Goal: Information Seeking & Learning: Learn about a topic

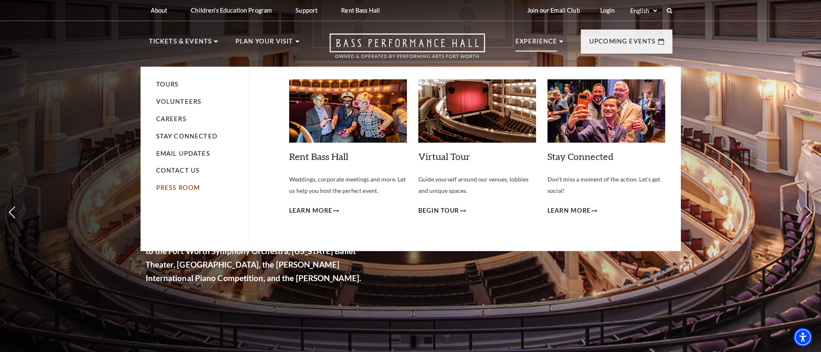
click at [184, 189] on link "Press Room" at bounding box center [178, 187] width 44 height 7
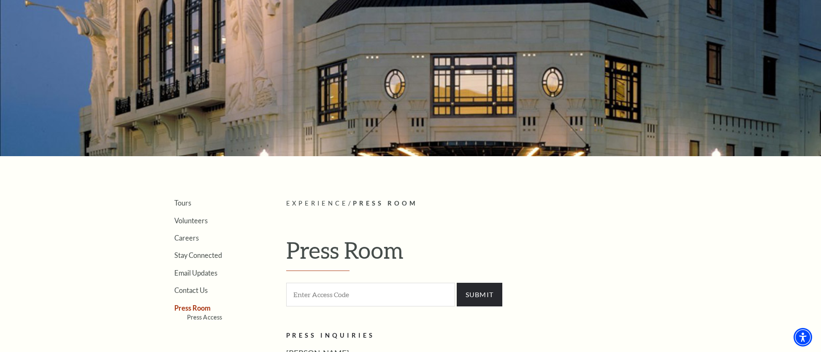
scroll to position [109, 0]
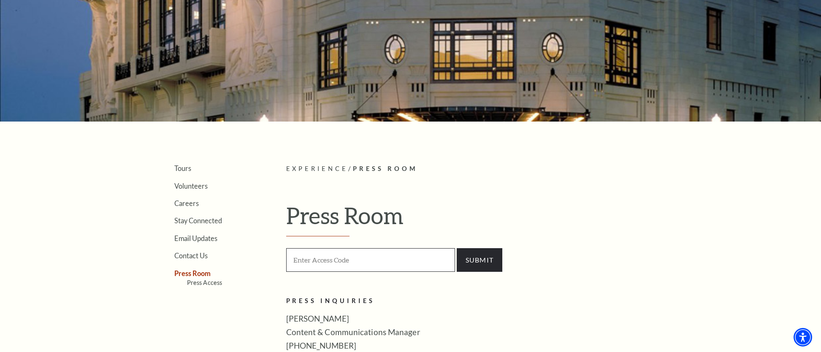
click at [372, 265] on input "Enter Access Code" at bounding box center [370, 259] width 169 height 23
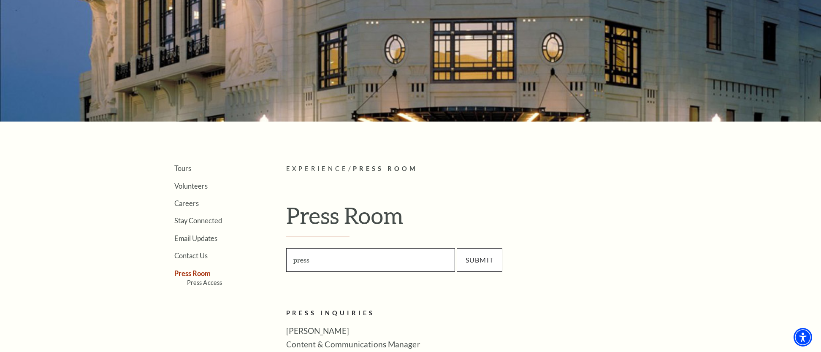
type input "press"
click at [472, 260] on input "SUBMIT" at bounding box center [480, 260] width 46 height 24
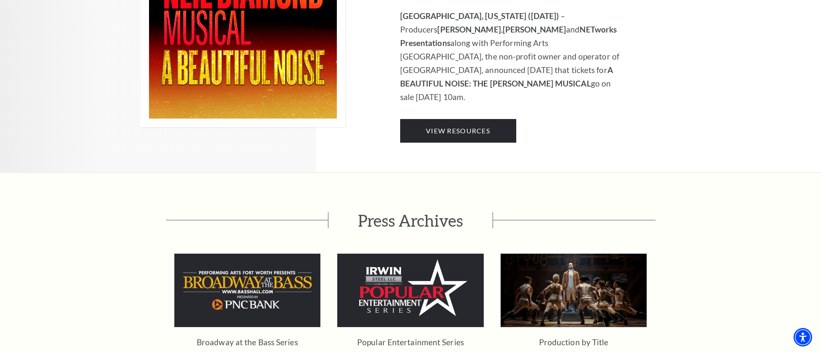
scroll to position [1532, 0]
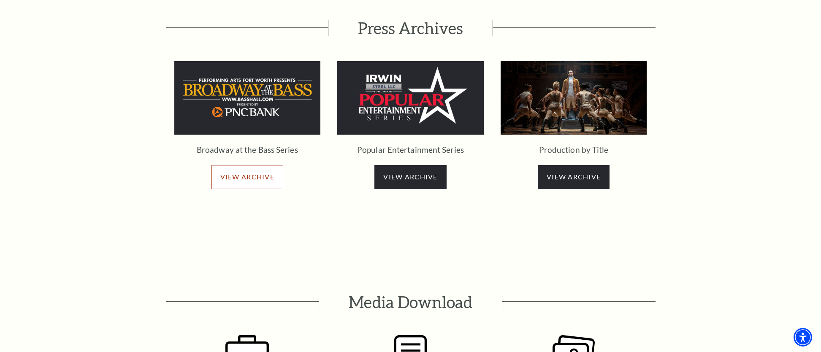
click at [242, 173] on span "VIEW ARCHIVE" at bounding box center [247, 177] width 54 height 8
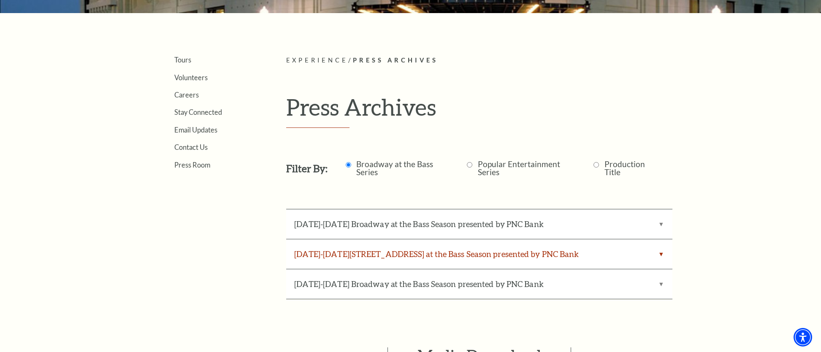
scroll to position [218, 0]
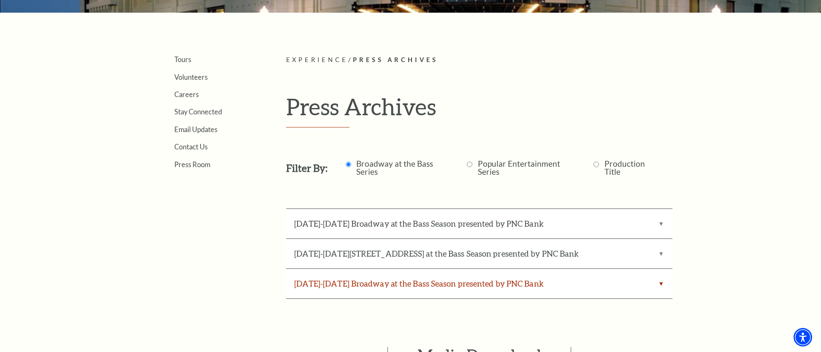
click at [402, 278] on label "[DATE]-[DATE] Broadway at the Bass Season presented by PNC Bank" at bounding box center [479, 284] width 386 height 30
click at [0, 0] on Bank "[DATE]-[DATE] Broadway at the Bass Season presented by PNC Bank" at bounding box center [0, 0] width 0 height 0
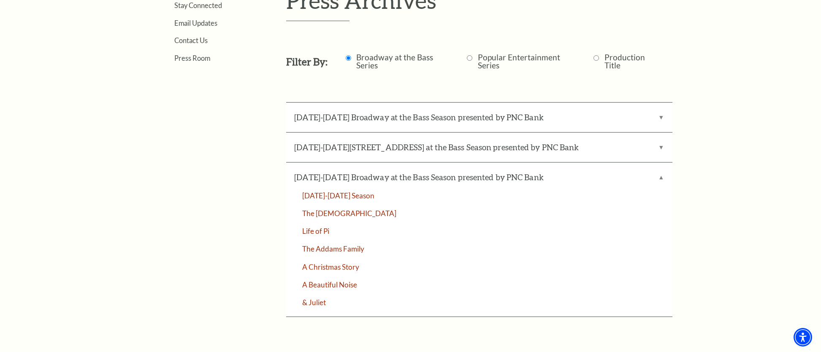
scroll to position [301, 0]
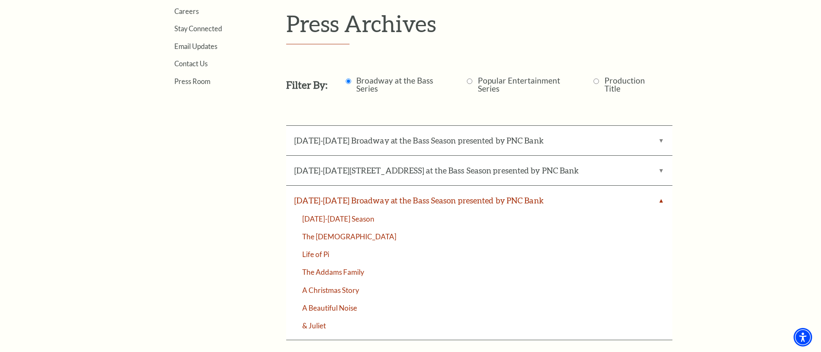
click at [300, 200] on label "[DATE]-[DATE] Broadway at the Bass Season presented by PNC Bank" at bounding box center [479, 201] width 386 height 30
click at [0, 0] on Bank "[DATE]-[DATE] Broadway at the Bass Season presented by PNC Bank" at bounding box center [0, 0] width 0 height 0
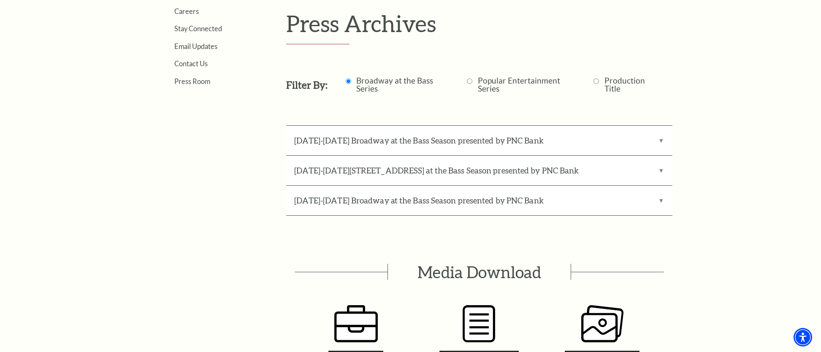
click at [595, 82] on input "Production Title" at bounding box center [595, 80] width 5 height 5
radio input "true"
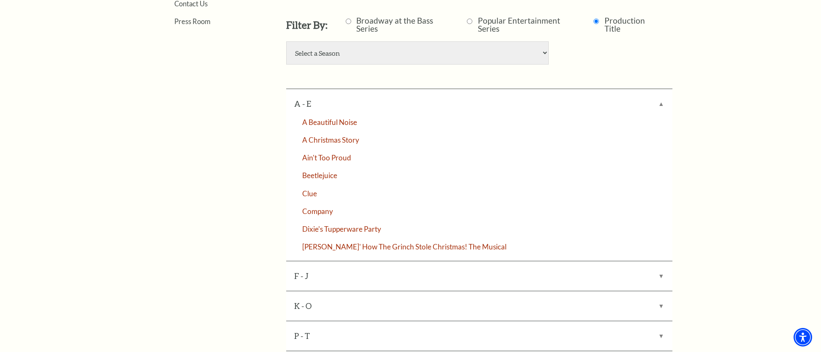
scroll to position [313, 0]
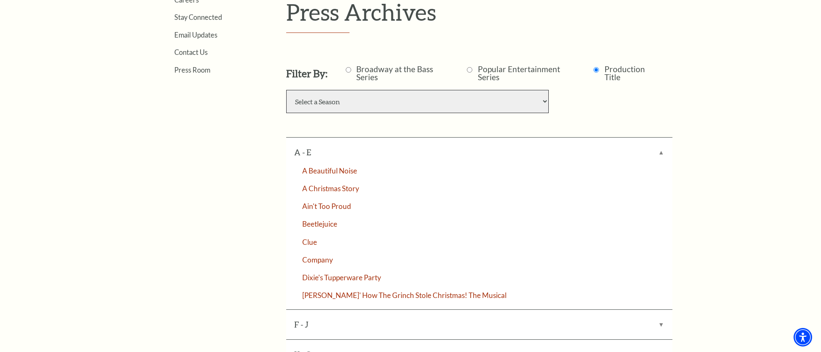
click at [491, 105] on select "Select a Season 2023-2024 Broadway at the Bass Season presented by PNC Bank 202…" at bounding box center [417, 101] width 262 height 23
click at [286, 90] on select "Select a Season 2023-2024 Broadway at the Bass Season presented by PNC Bank 202…" at bounding box center [417, 101] width 262 height 23
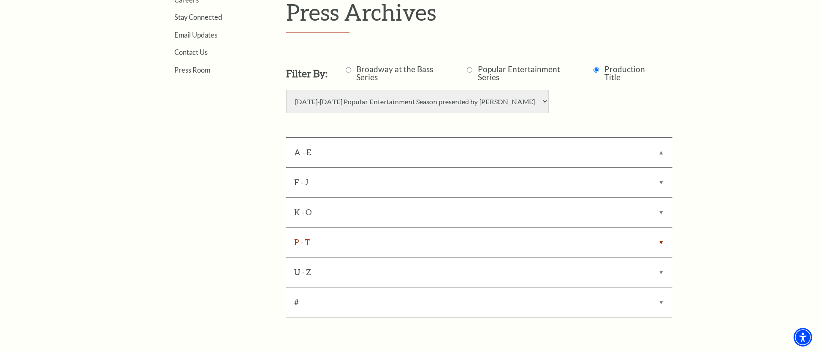
click at [310, 240] on label "P - T" at bounding box center [479, 242] width 386 height 30
click at [0, 0] on input "P - T" at bounding box center [0, 0] width 0 height 0
click at [310, 214] on label "K - O" at bounding box center [479, 212] width 386 height 30
click at [0, 0] on input "K - O" at bounding box center [0, 0] width 0 height 0
click at [310, 214] on label "K - O" at bounding box center [479, 212] width 386 height 30
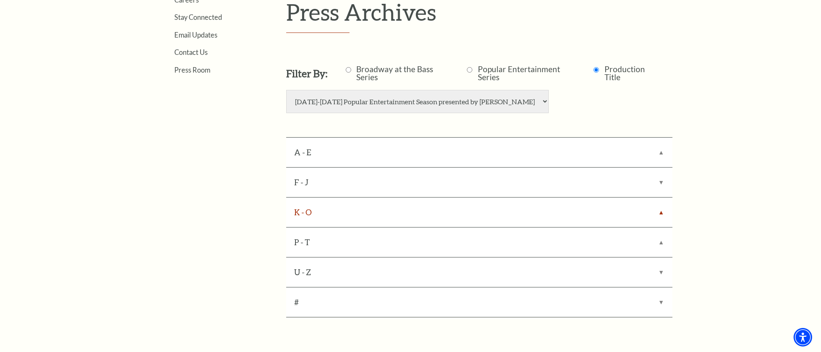
click at [0, 0] on input "K - O" at bounding box center [0, 0] width 0 height 0
click at [314, 182] on label "F - J" at bounding box center [479, 183] width 386 height 30
click at [0, 0] on input "F - J" at bounding box center [0, 0] width 0 height 0
click at [391, 160] on label "A - E" at bounding box center [479, 153] width 386 height 30
click at [0, 0] on input "A - E" at bounding box center [0, 0] width 0 height 0
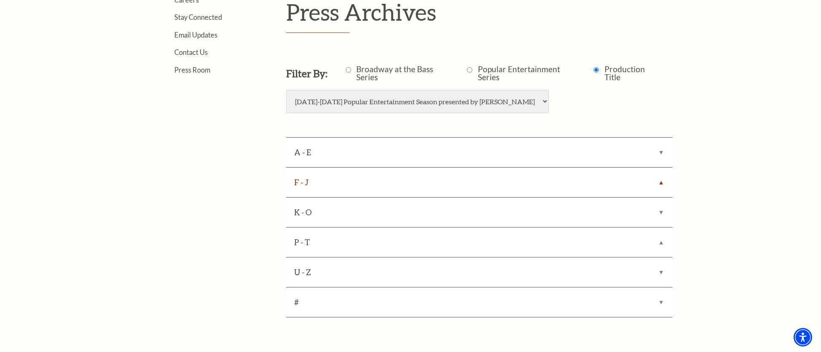
click at [660, 180] on label "F - J" at bounding box center [479, 183] width 386 height 30
click at [0, 0] on input "F - J" at bounding box center [0, 0] width 0 height 0
click at [505, 105] on select "Select a Season 2023-2024 Broadway at the Bass Season presented by PNC Bank 202…" at bounding box center [417, 101] width 262 height 23
click at [286, 90] on select "Select a Season 2023-2024 Broadway at the Bass Season presented by PNC Bank 202…" at bounding box center [417, 101] width 262 height 23
click at [497, 100] on select "Select a Season 2023-2024 Broadway at the Bass Season presented by PNC Bank 202…" at bounding box center [417, 101] width 262 height 23
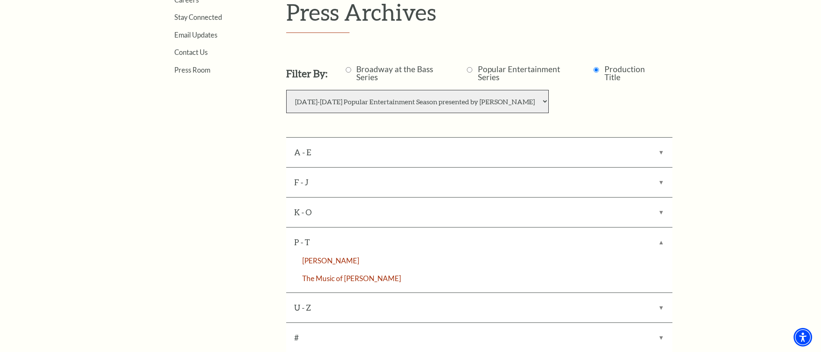
click at [286, 90] on select "Select a Season 2023-2024 Broadway at the Bass Season presented by PNC Bank 202…" at bounding box center [417, 101] width 262 height 23
click at [306, 269] on label "U - Z" at bounding box center [479, 272] width 386 height 30
click at [0, 0] on input "U - Z" at bounding box center [0, 0] width 0 height 0
click at [311, 242] on label "P - T" at bounding box center [479, 242] width 386 height 30
click at [0, 0] on input "P - T" at bounding box center [0, 0] width 0 height 0
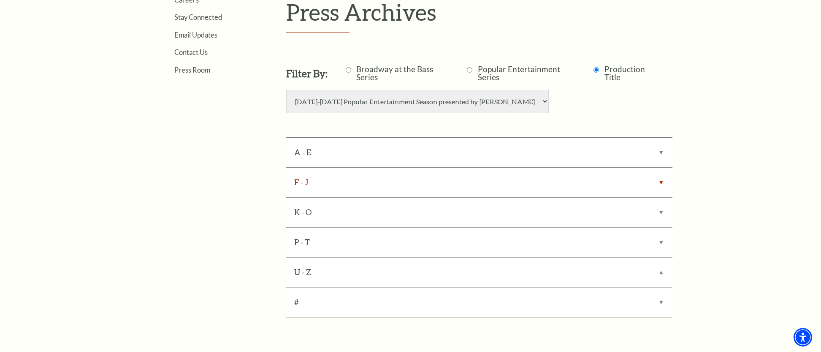
drag, startPoint x: 315, startPoint y: 206, endPoint x: 316, endPoint y: 188, distance: 17.7
click at [316, 199] on label "K - O" at bounding box center [479, 212] width 386 height 30
click at [0, 0] on input "K - O" at bounding box center [0, 0] width 0 height 0
click at [316, 187] on label "F - J" at bounding box center [479, 183] width 386 height 30
click at [0, 0] on input "F - J" at bounding box center [0, 0] width 0 height 0
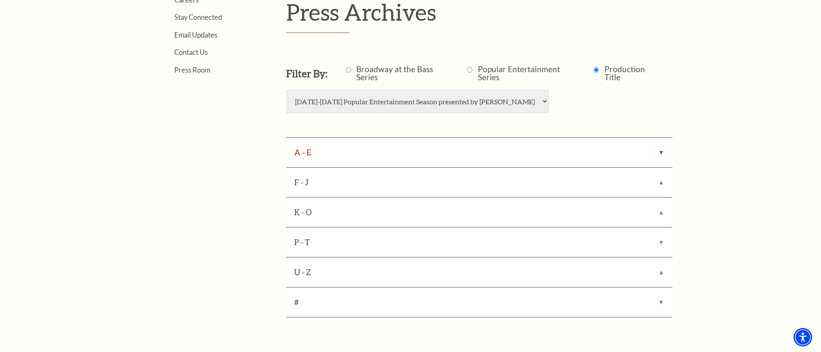
click at [316, 160] on label "A - E" at bounding box center [479, 153] width 386 height 30
click at [0, 0] on input "A - E" at bounding box center [0, 0] width 0 height 0
click at [492, 98] on select "Select a Season 2023-2024 Broadway at the Bass Season presented by PNC Bank 202…" at bounding box center [417, 101] width 262 height 23
select select "2025-2026BroadwayattheBassSeasonpresentedbyPNCBank"
click at [286, 90] on select "Select a Season 2023-2024 Broadway at the Bass Season presented by PNC Bank 202…" at bounding box center [417, 101] width 262 height 23
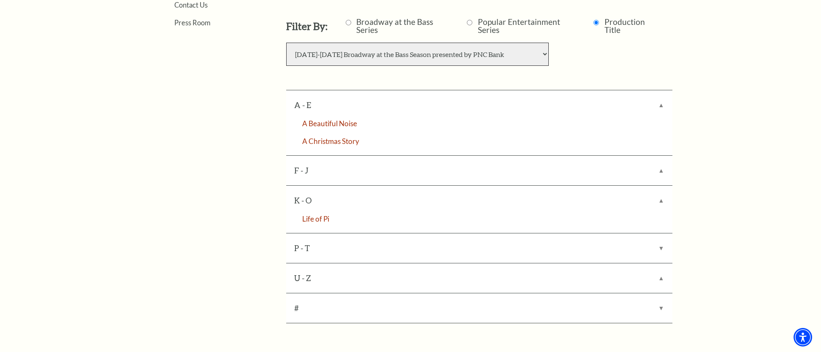
scroll to position [394, 0]
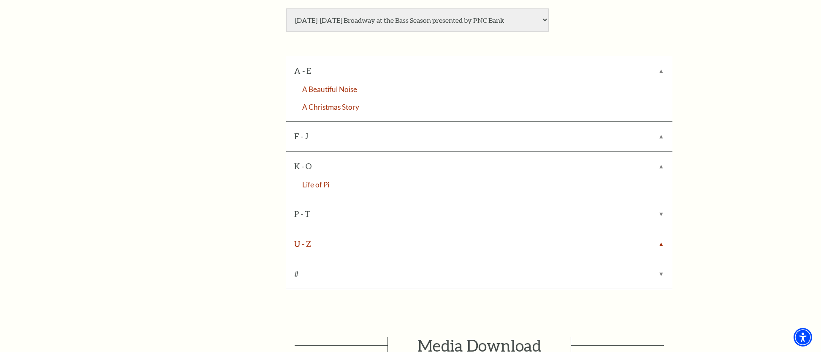
click at [436, 235] on label "U - Z" at bounding box center [479, 244] width 386 height 30
click at [0, 0] on input "U - Z" at bounding box center [0, 0] width 0 height 0
click at [438, 214] on label "P - T" at bounding box center [479, 214] width 386 height 30
click at [0, 0] on input "P - T" at bounding box center [0, 0] width 0 height 0
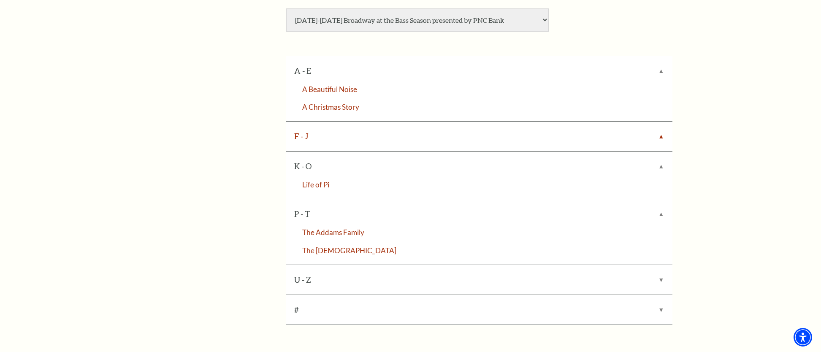
scroll to position [394, 0]
click at [443, 138] on label "F - J" at bounding box center [479, 137] width 386 height 30
click at [0, 0] on input "F - J" at bounding box center [0, 0] width 0 height 0
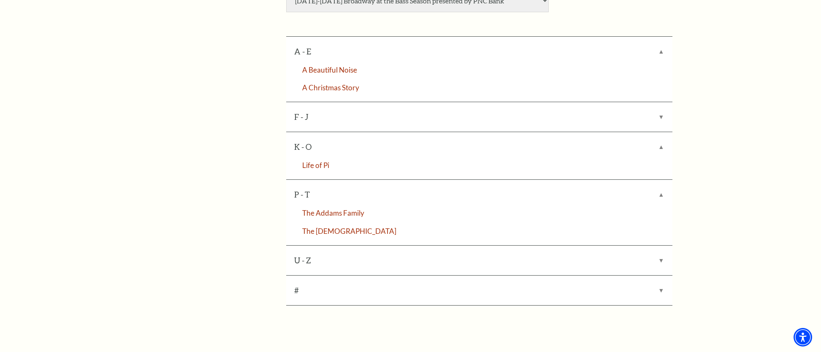
scroll to position [417, 0]
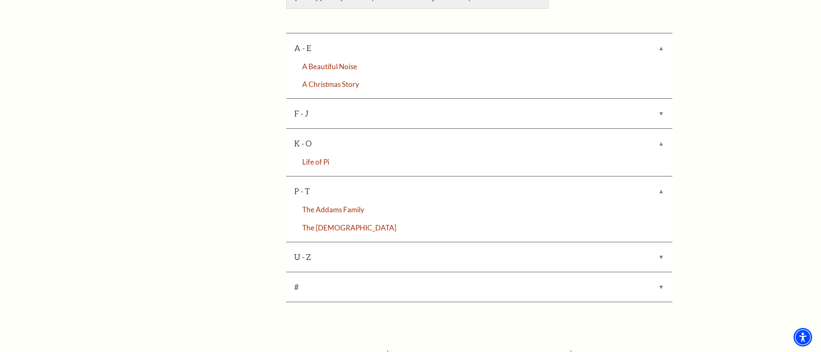
drag, startPoint x: 521, startPoint y: 257, endPoint x: 525, endPoint y: 216, distance: 40.7
click at [521, 257] on label "U - Z" at bounding box center [479, 257] width 386 height 30
click at [0, 0] on input "U - Z" at bounding box center [0, 0] width 0 height 0
click at [659, 288] on label "#" at bounding box center [479, 287] width 386 height 30
click at [0, 0] on input "#" at bounding box center [0, 0] width 0 height 0
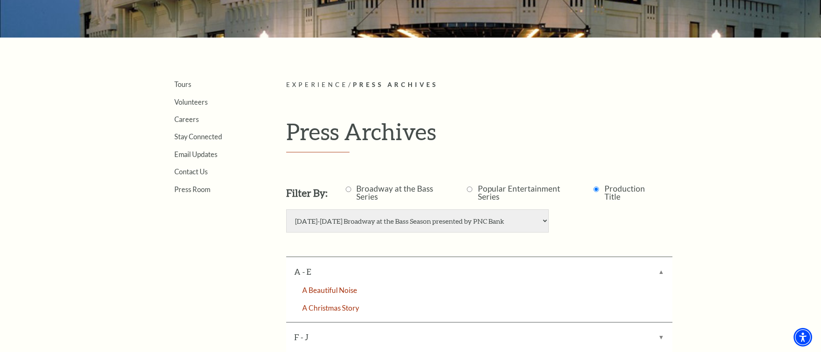
scroll to position [0, 0]
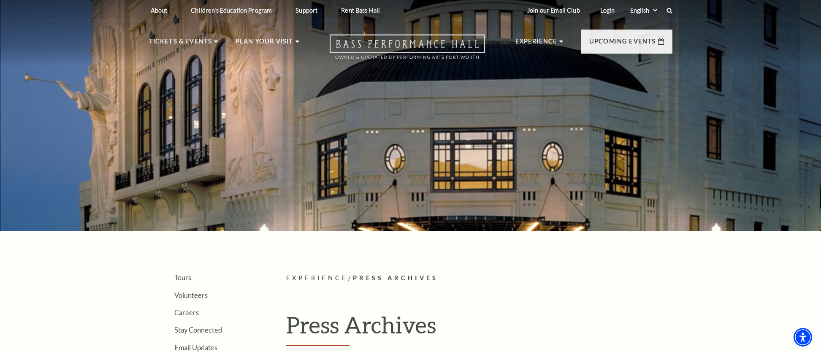
click at [373, 48] on icon "Open this option" at bounding box center [407, 46] width 155 height 25
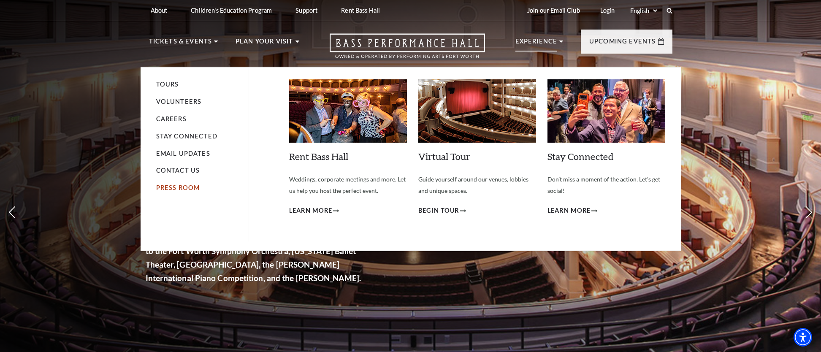
click at [194, 187] on link "Press Room" at bounding box center [178, 187] width 44 height 7
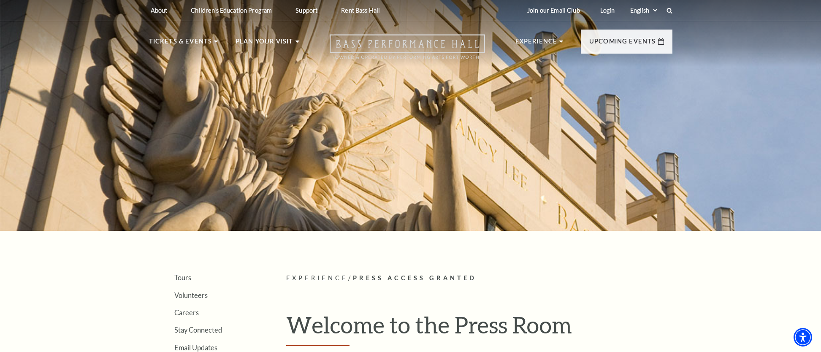
click at [378, 42] on icon "Open this option" at bounding box center [407, 46] width 155 height 25
